Goal: Task Accomplishment & Management: Use online tool/utility

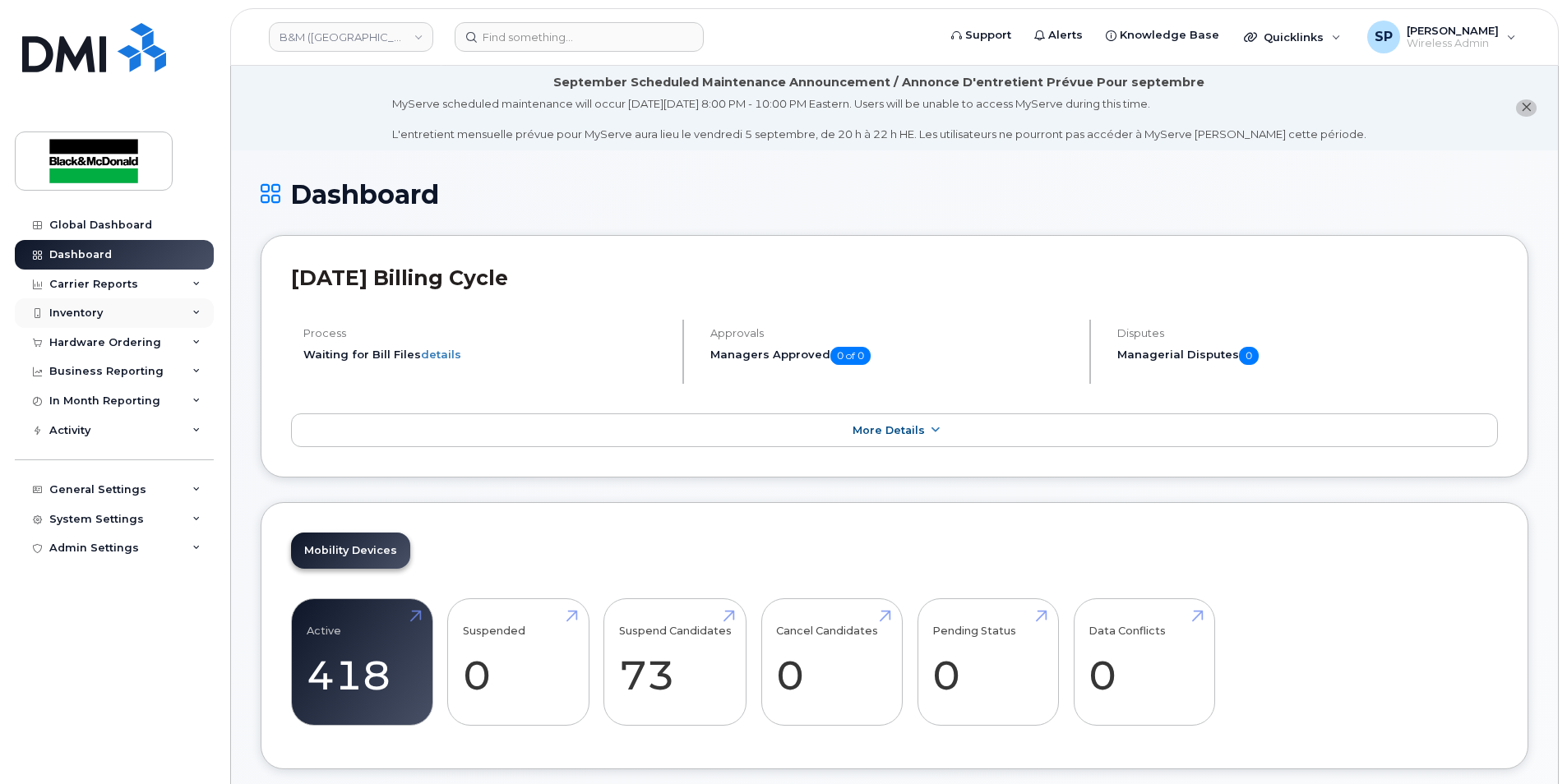
click at [84, 317] on div "Inventory" at bounding box center [76, 313] width 53 height 13
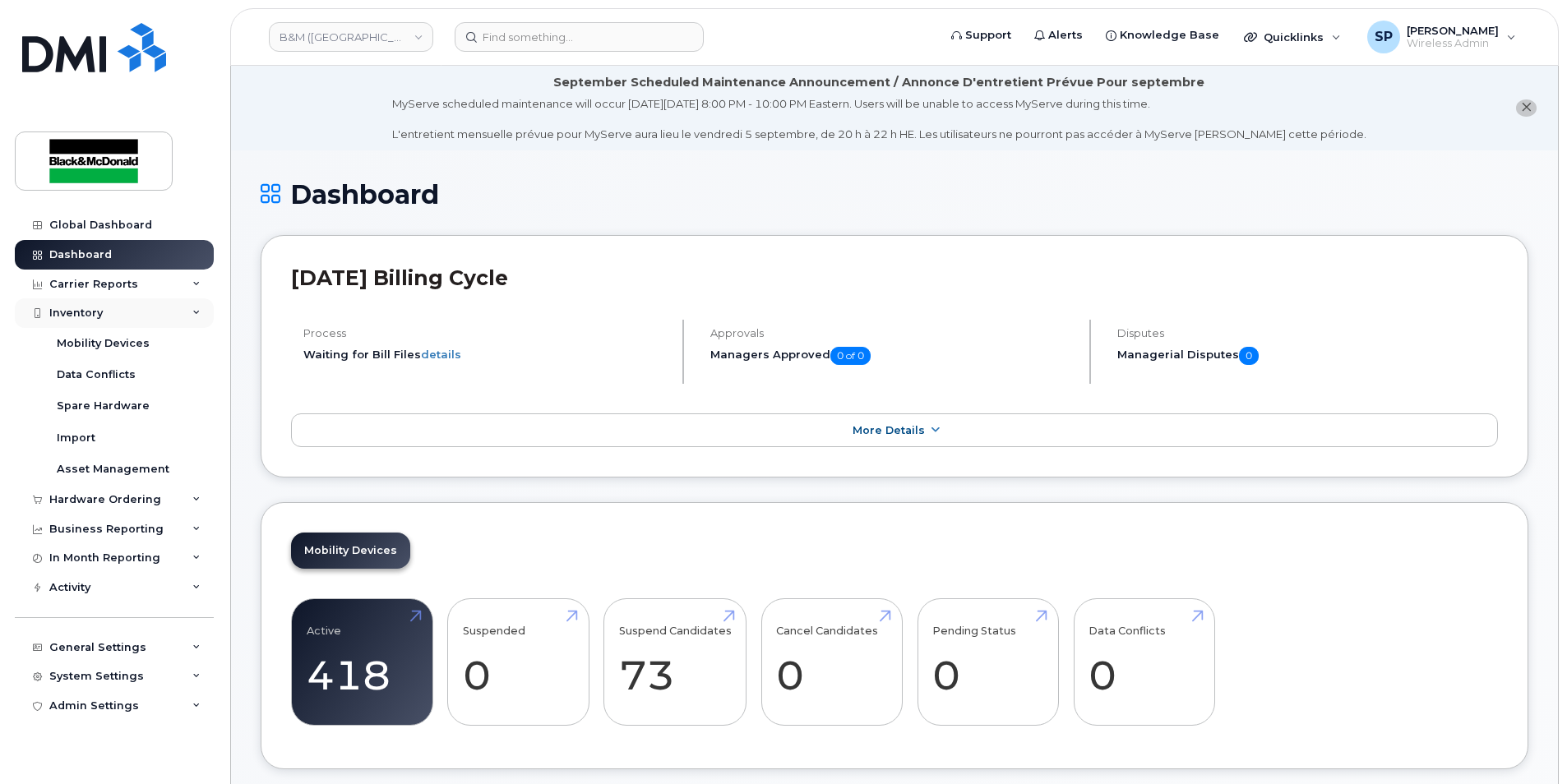
click at [105, 320] on div "Inventory" at bounding box center [114, 312] width 199 height 29
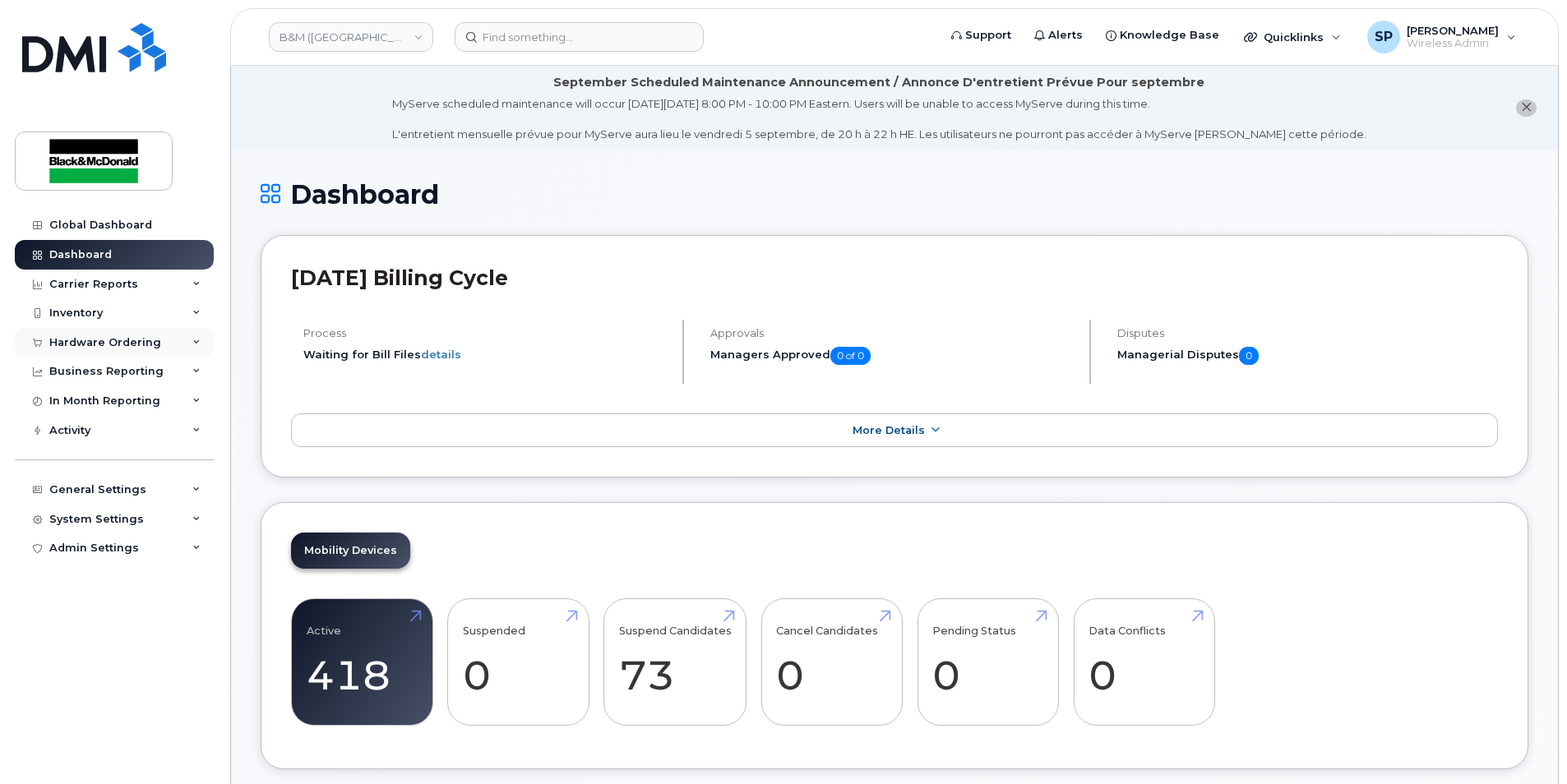
click at [120, 346] on div "Hardware Ordering" at bounding box center [105, 342] width 112 height 13
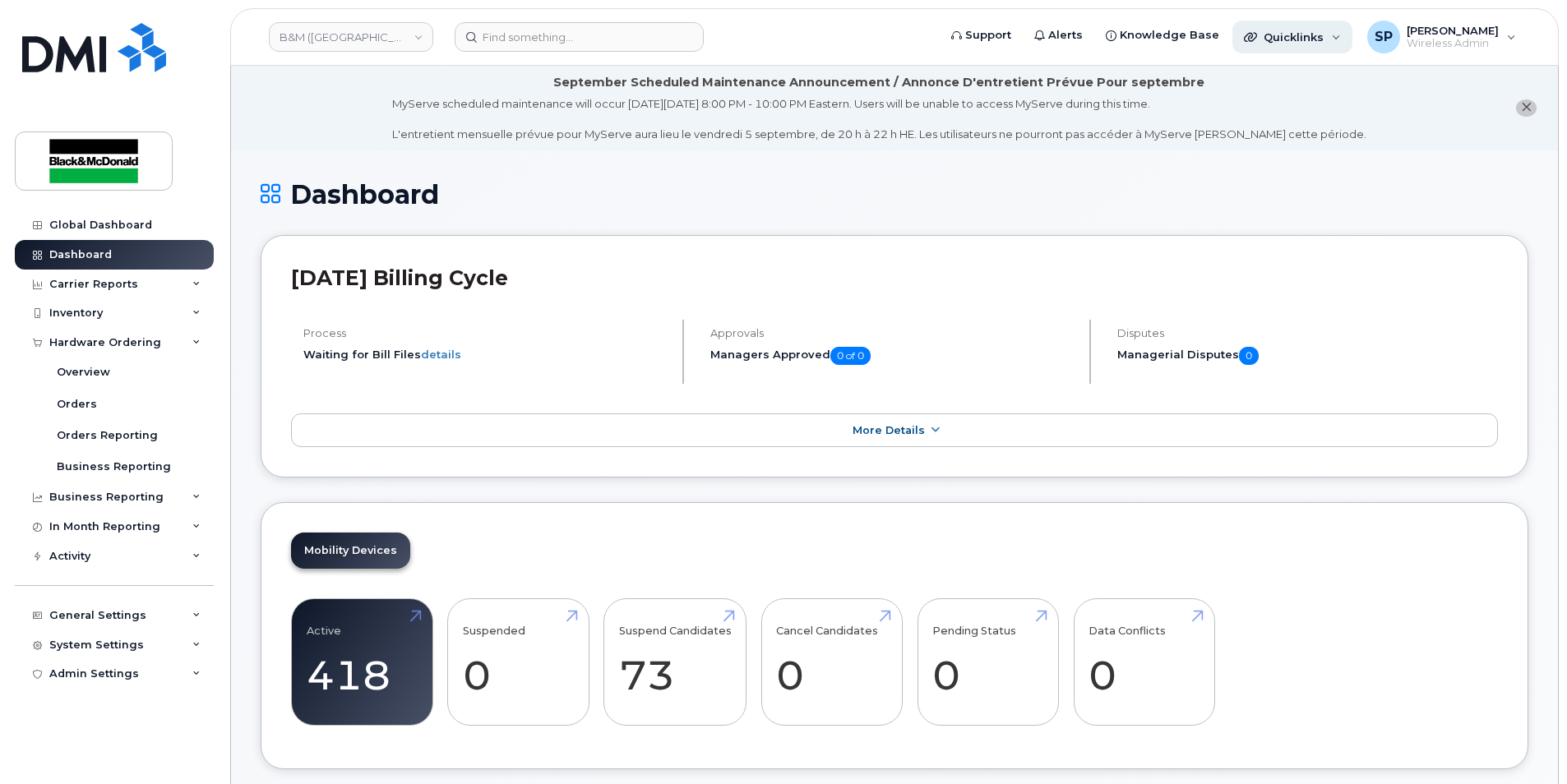
click at [1269, 41] on span "Quicklinks" at bounding box center [1293, 37] width 60 height 13
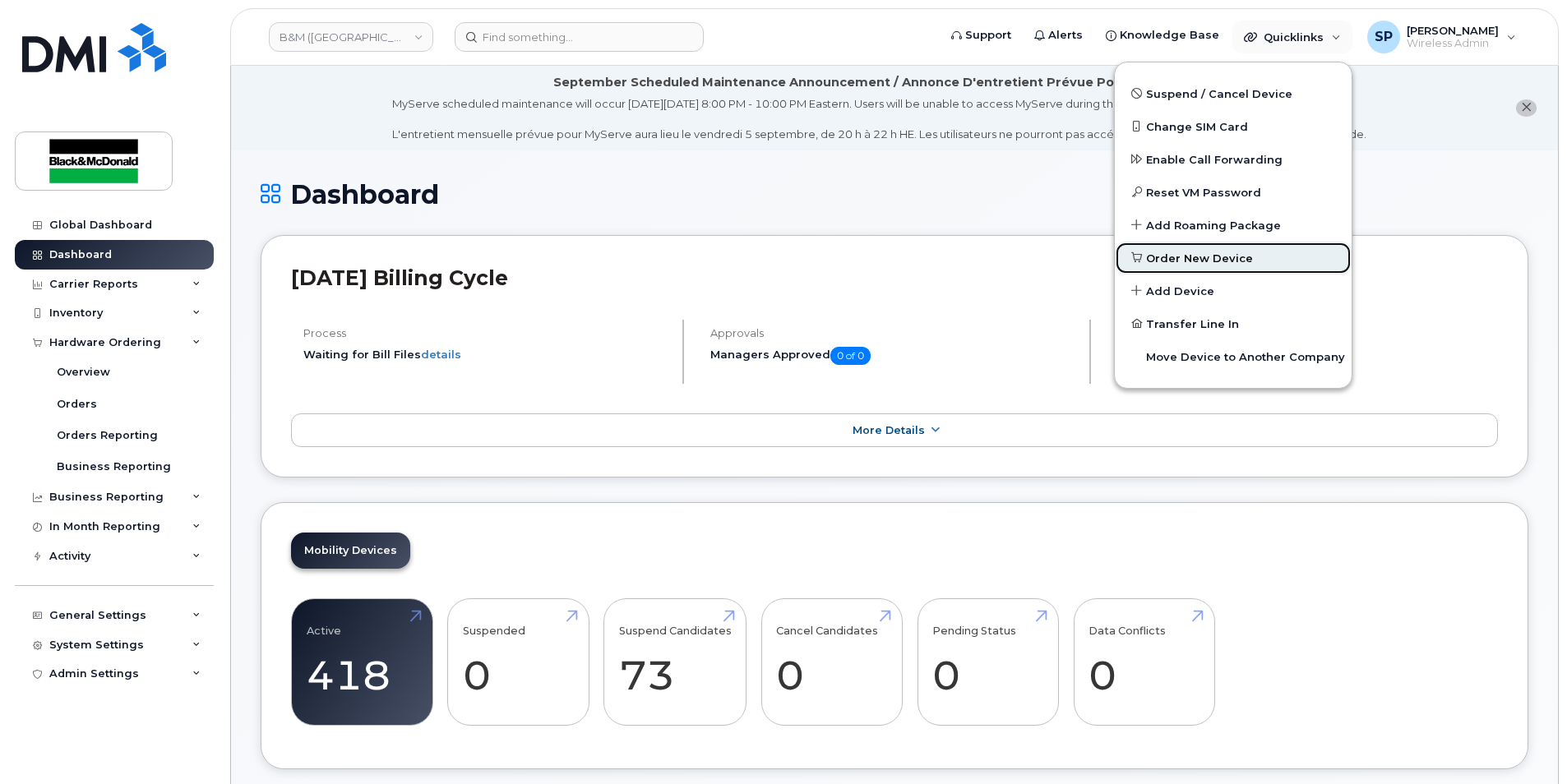
click at [1187, 271] on link "Order New Device" at bounding box center [1233, 257] width 237 height 33
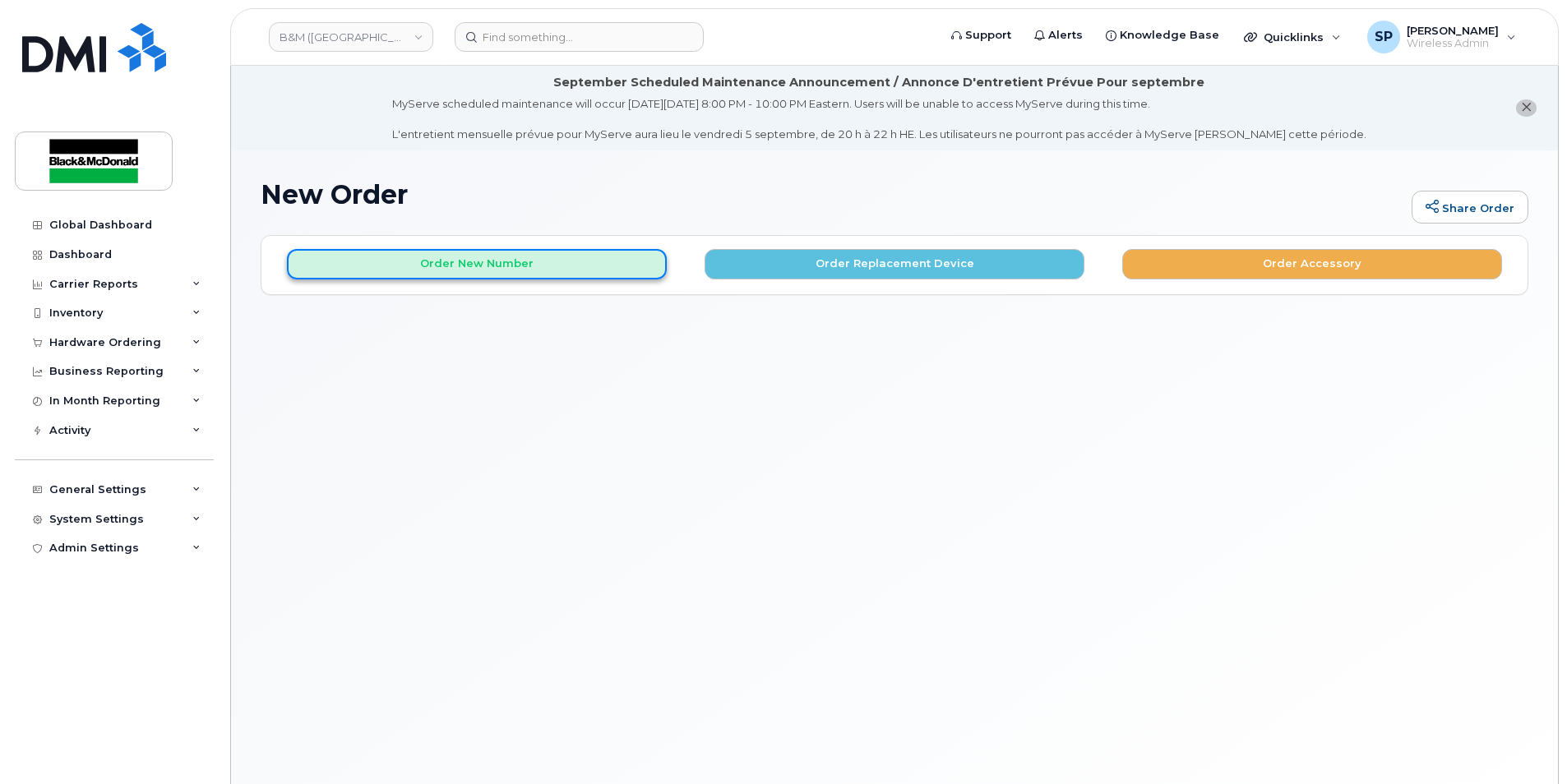
click at [492, 253] on button "Order New Number" at bounding box center [476, 264] width 379 height 30
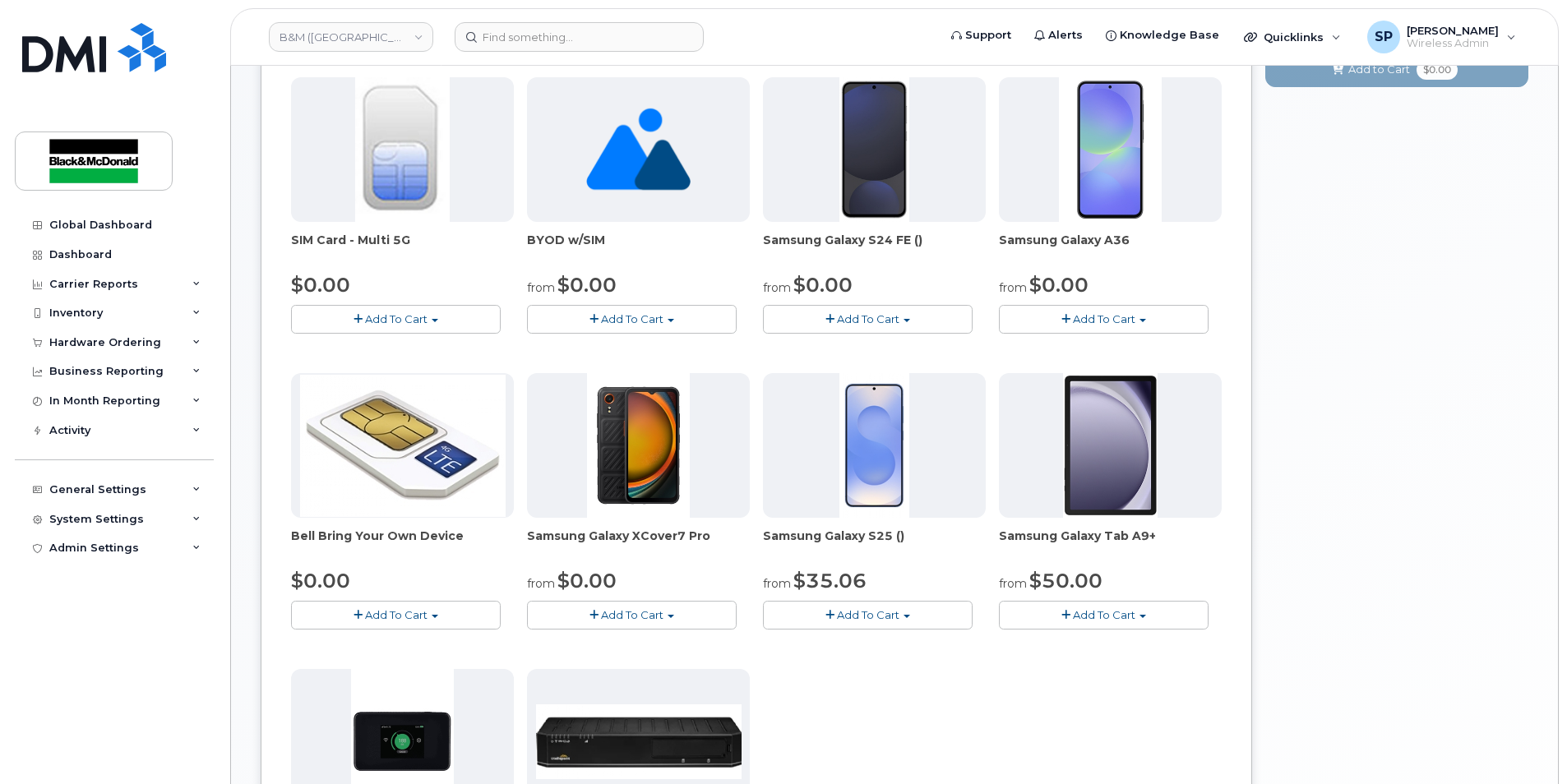
scroll to position [272, 0]
